Goal: Check status: Check status

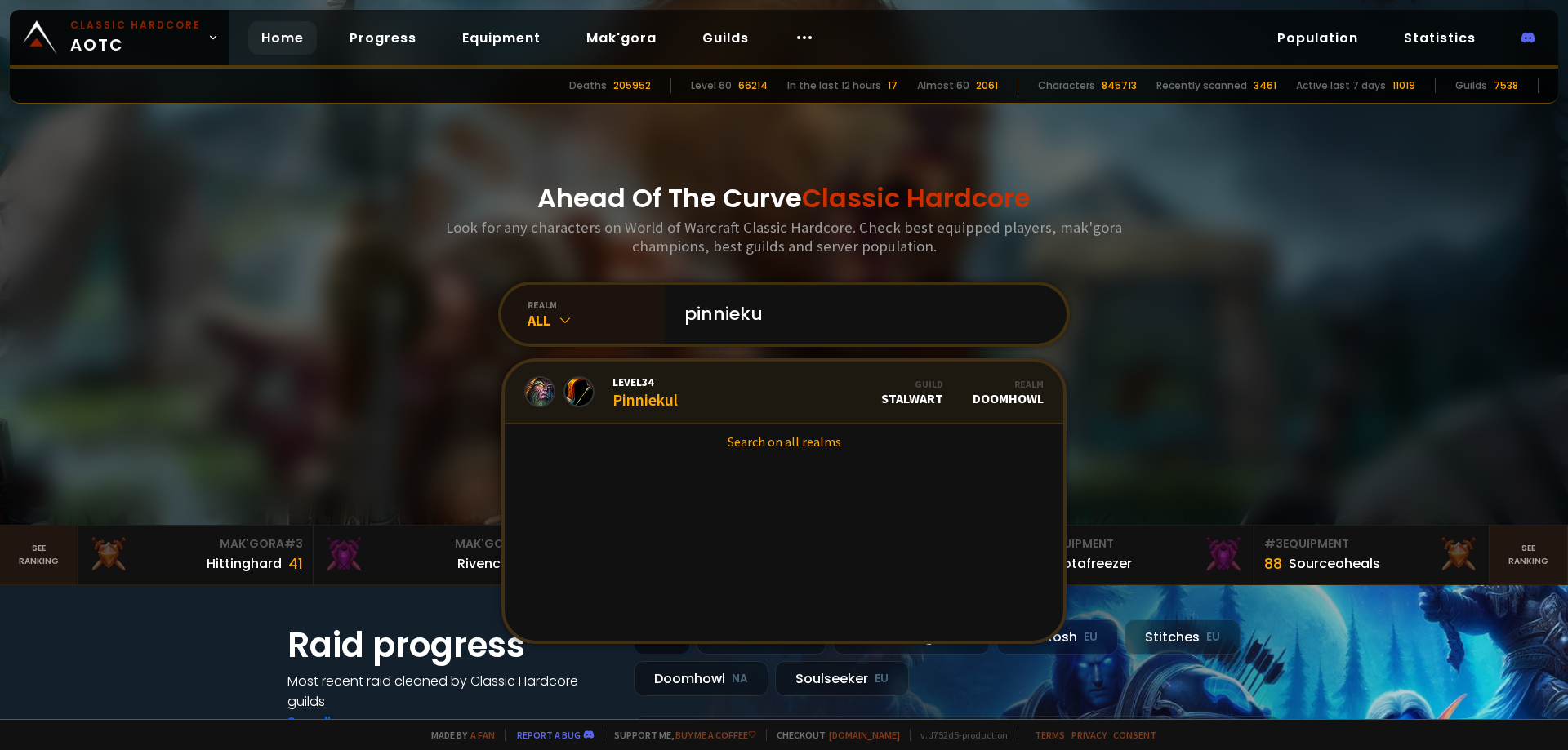
type input "pinnieku"
click at [692, 398] on link "Level 34 Pinniekul Guild Stalwart Realm Doomhowl" at bounding box center [784, 392] width 558 height 62
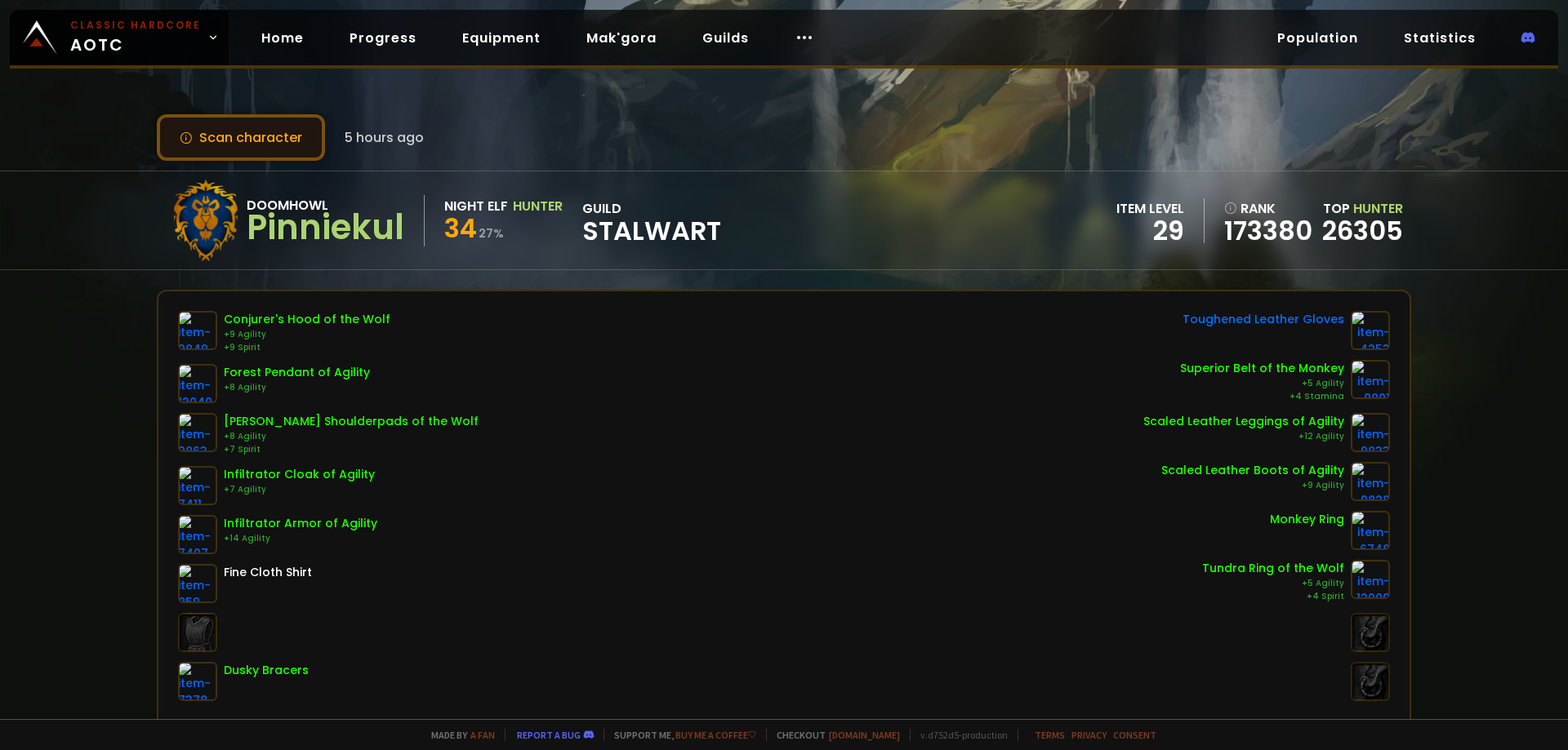
click at [233, 133] on button "Scan character" at bounding box center [240, 137] width 168 height 46
